Goal: Find contact information: Find contact information

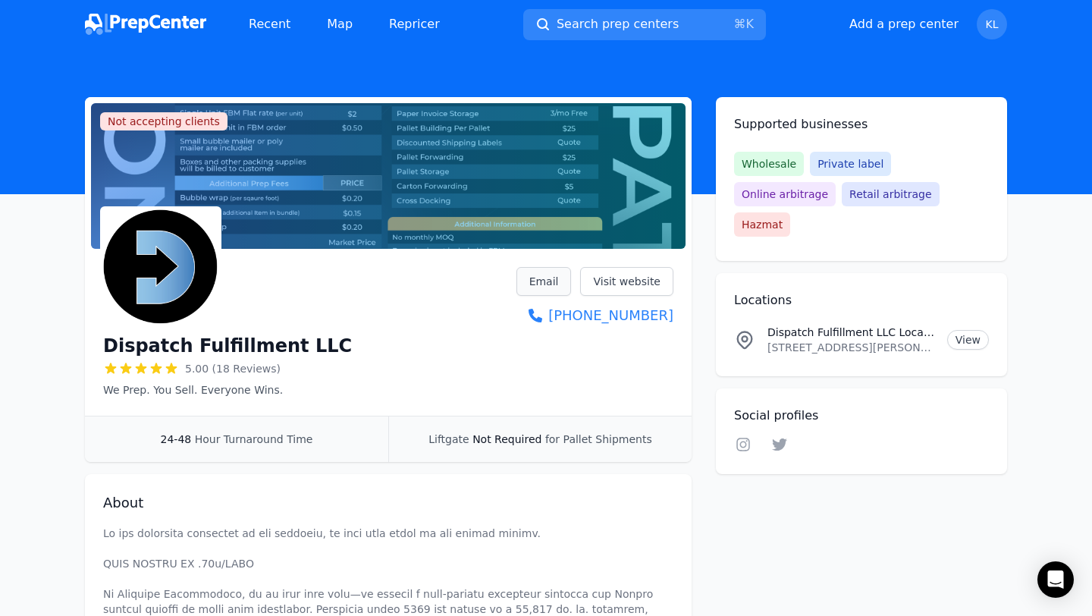
click at [545, 284] on link "Email" at bounding box center [543, 281] width 55 height 29
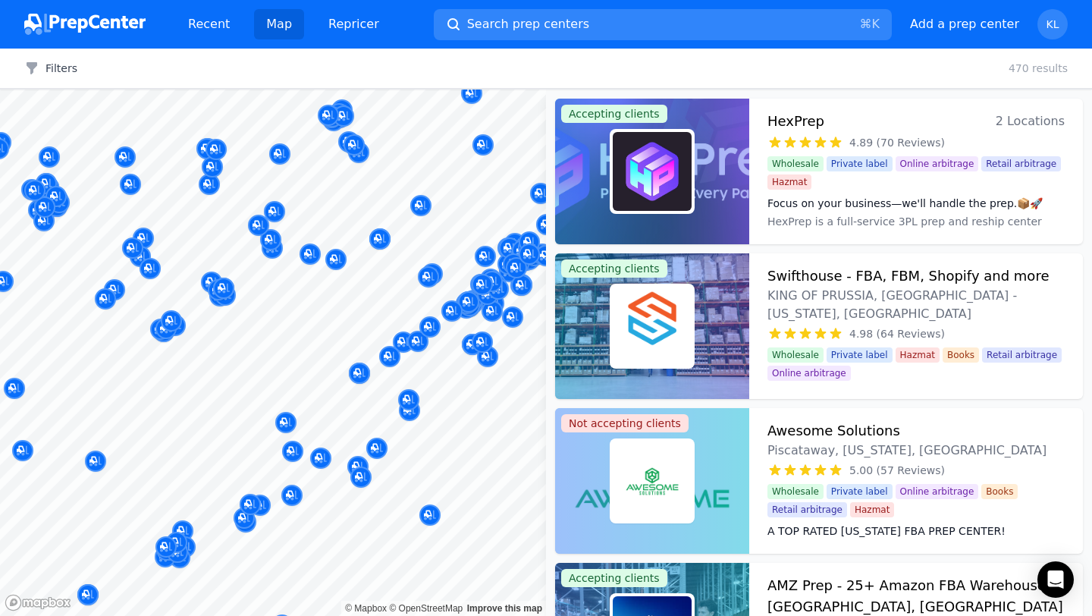
drag, startPoint x: 383, startPoint y: 297, endPoint x: 296, endPoint y: 310, distance: 88.1
click at [296, 310] on body "Recent Map Repricer Search prep centers ⌘ K Open main menu Add a prep center Op…" at bounding box center [546, 308] width 1092 height 616
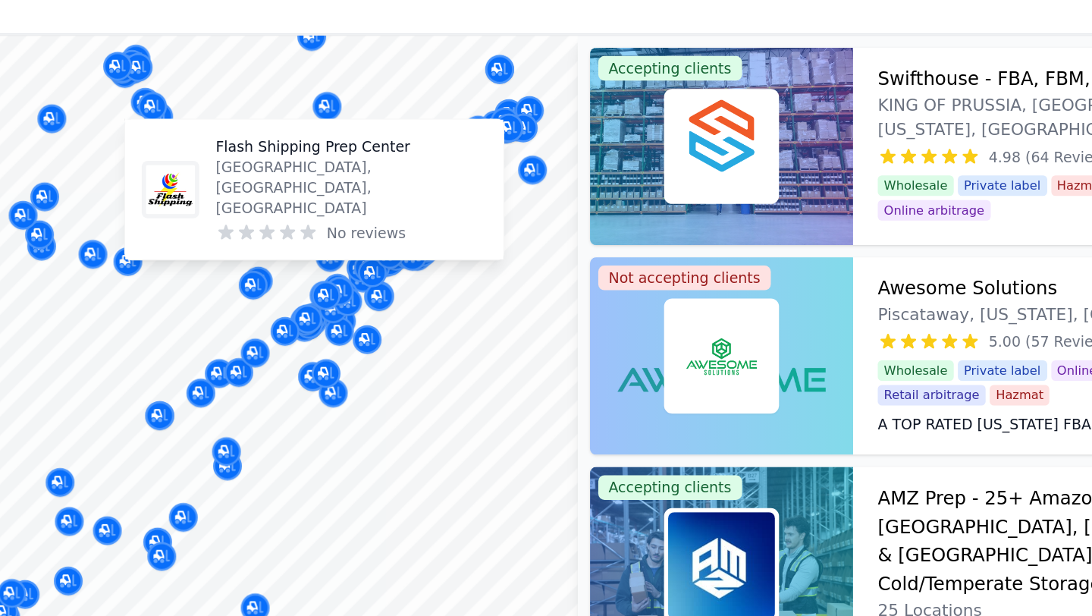
drag, startPoint x: 389, startPoint y: 294, endPoint x: 318, endPoint y: 277, distance: 73.4
click at [318, 89] on div at bounding box center [273, 89] width 546 height 0
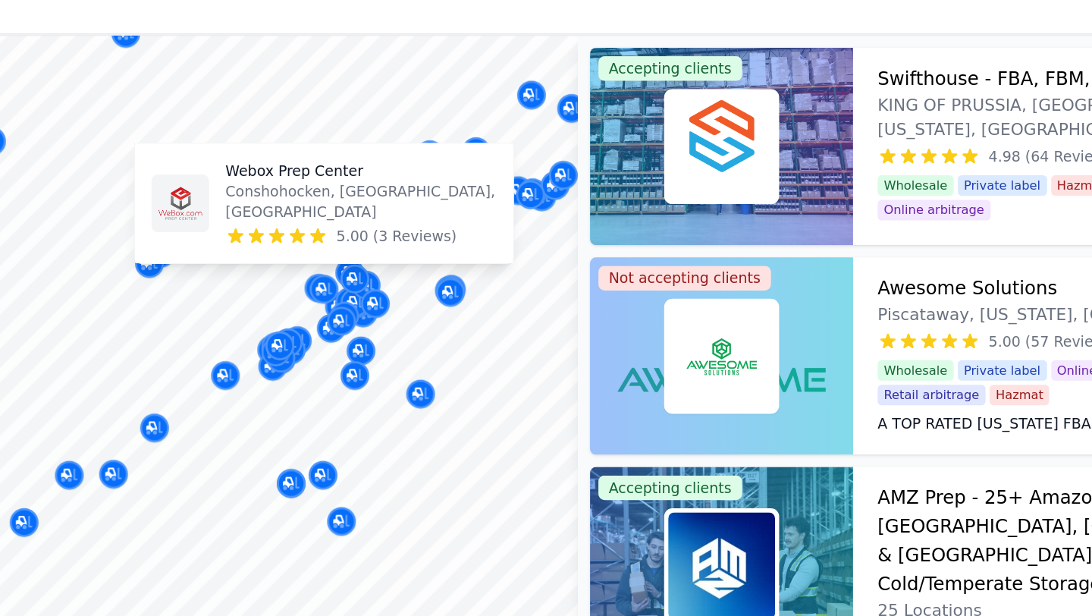
click at [359, 234] on icon at bounding box center [354, 238] width 15 height 15
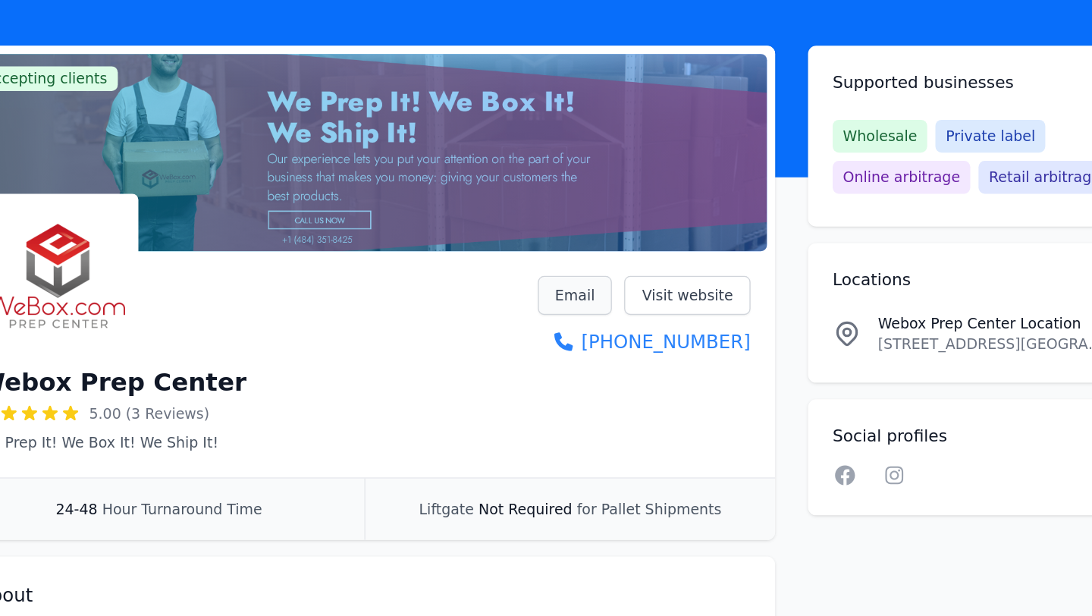
click at [544, 282] on link "Email" at bounding box center [543, 281] width 55 height 29
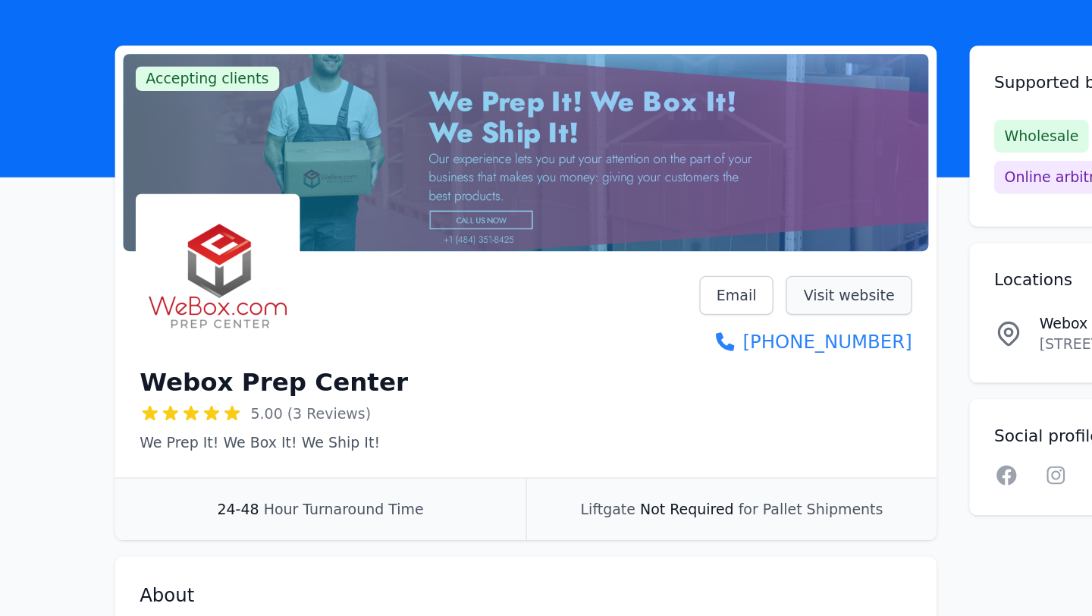
click at [616, 281] on link "Visit website" at bounding box center [626, 281] width 93 height 29
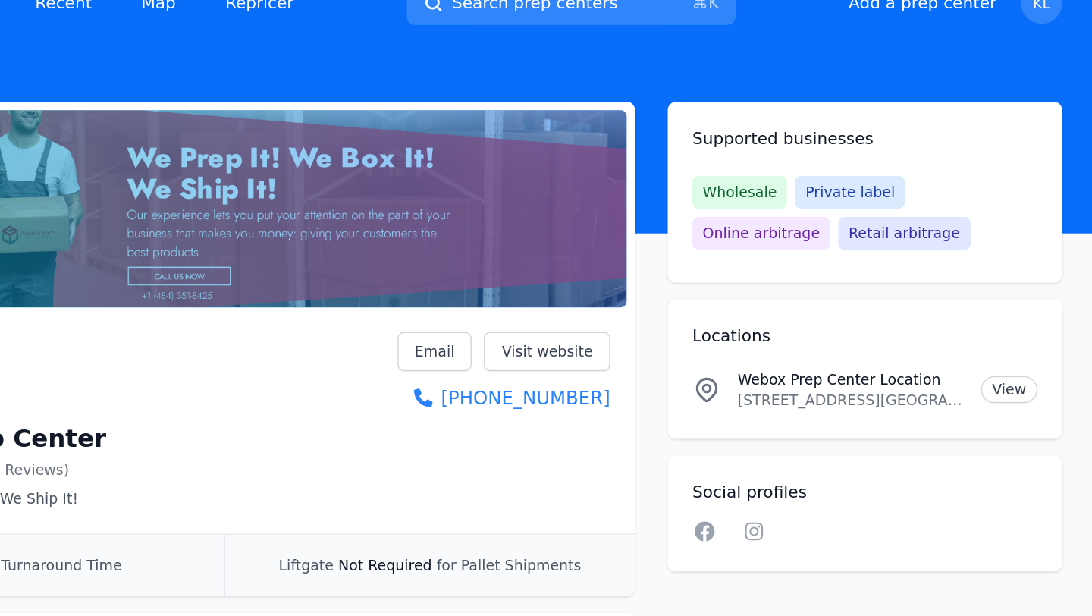
scroll to position [21, 0]
